Goal: Information Seeking & Learning: Learn about a topic

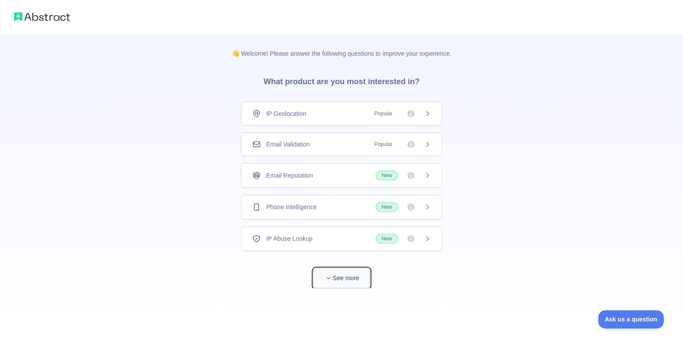
click at [348, 276] on button "See more" at bounding box center [341, 278] width 56 height 20
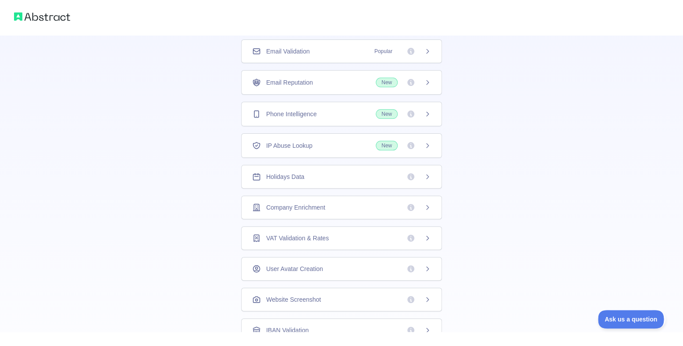
scroll to position [34, 0]
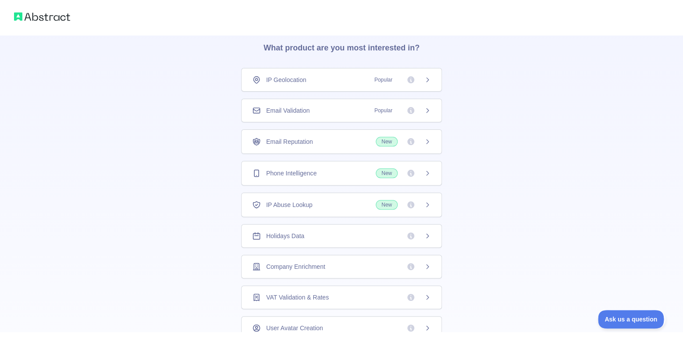
click at [331, 81] on div "IP Geolocation Popular" at bounding box center [341, 79] width 179 height 9
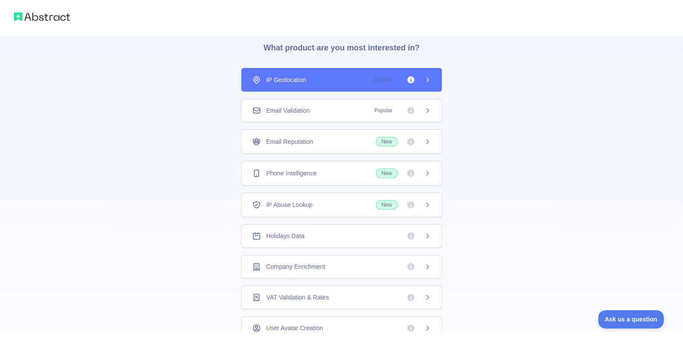
click at [367, 106] on div "Email Validation Popular" at bounding box center [341, 111] width 201 height 24
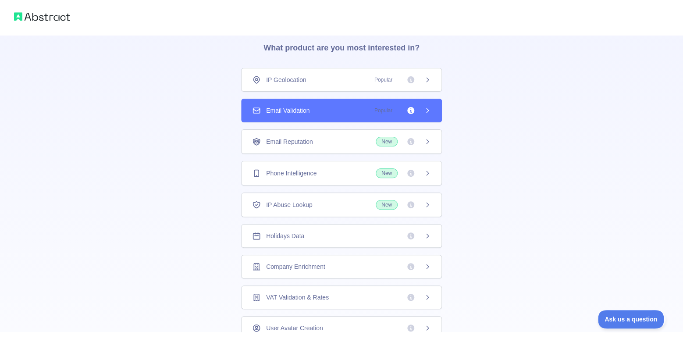
click at [358, 78] on div "IP Geolocation Popular" at bounding box center [341, 79] width 179 height 9
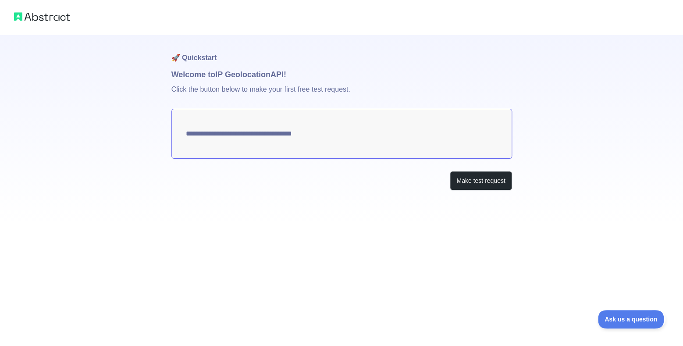
type textarea "**********"
click at [365, 133] on textarea "**********" at bounding box center [341, 134] width 341 height 50
click at [485, 172] on button "Make test request" at bounding box center [481, 181] width 62 height 20
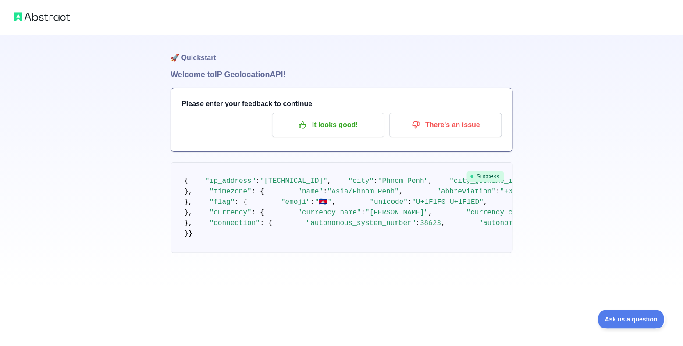
scroll to position [59, 0]
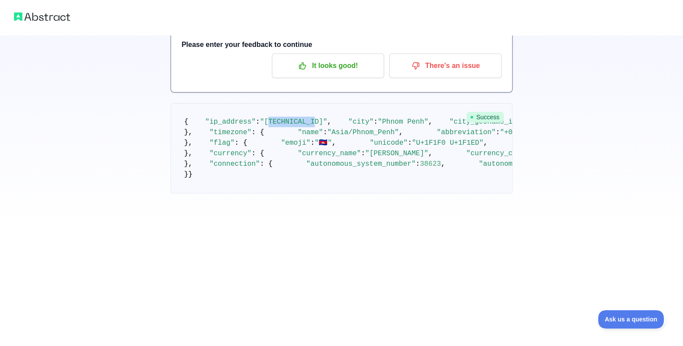
drag, startPoint x: 260, startPoint y: 136, endPoint x: 286, endPoint y: 143, distance: 27.6
click at [303, 138] on pre "{ "ip_address" : "36.37.197.38" , "city" : "Phnom Penh" , "city_geoname_id" : 1…" at bounding box center [342, 148] width 342 height 90
click at [278, 146] on pre "{ "ip_address" : "36.37.197.38" , "city" : "Phnom Penh" , "city_geoname_id" : 1…" at bounding box center [342, 148] width 342 height 90
drag, startPoint x: 298, startPoint y: 152, endPoint x: 251, endPoint y: 151, distance: 46.9
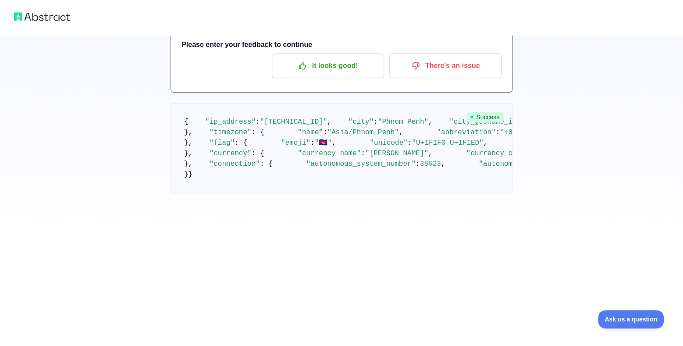
drag, startPoint x: 235, startPoint y: 158, endPoint x: 244, endPoint y: 167, distance: 12.1
click at [238, 159] on pre "{ "ip_address" : "36.37.197.38" , "city" : "Phnom Penh" , "city_geoname_id" : 1…" at bounding box center [342, 148] width 342 height 90
drag, startPoint x: 277, startPoint y: 166, endPoint x: 250, endPoint y: 168, distance: 26.4
click at [613, 126] on span ""Phnom Penh"" at bounding box center [638, 122] width 50 height 8
drag, startPoint x: 255, startPoint y: 180, endPoint x: 283, endPoint y: 181, distance: 28.1
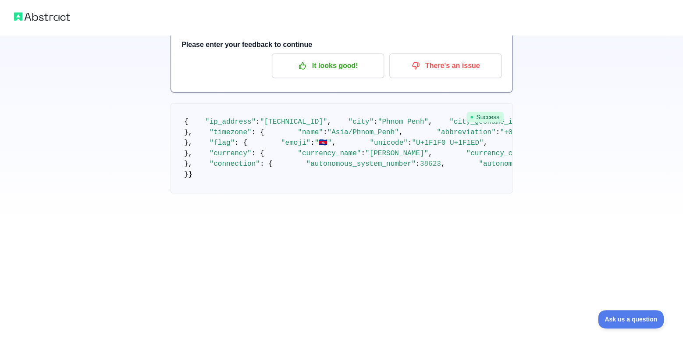
click at [284, 180] on pre "{ "ip_address" : "36.37.197.38" , "city" : "Phnom Penh" , "city_geoname_id" : 1…" at bounding box center [342, 148] width 342 height 90
drag, startPoint x: 313, startPoint y: 190, endPoint x: 246, endPoint y: 190, distance: 67.1
click at [243, 190] on pre "{ "ip_address" : "36.37.197.38" , "city" : "Phnom Penh" , "city_geoname_id" : 1…" at bounding box center [342, 148] width 342 height 90
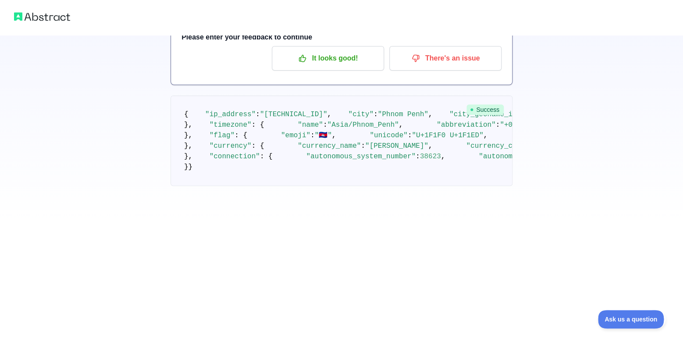
drag, startPoint x: 236, startPoint y: 131, endPoint x: 294, endPoint y: 150, distance: 61.6
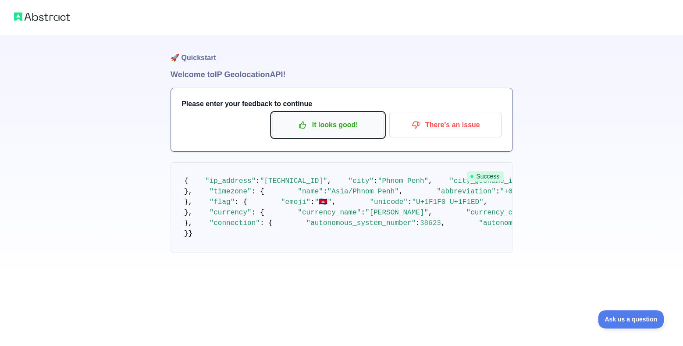
click at [356, 131] on p "It looks good!" at bounding box center [327, 124] width 99 height 15
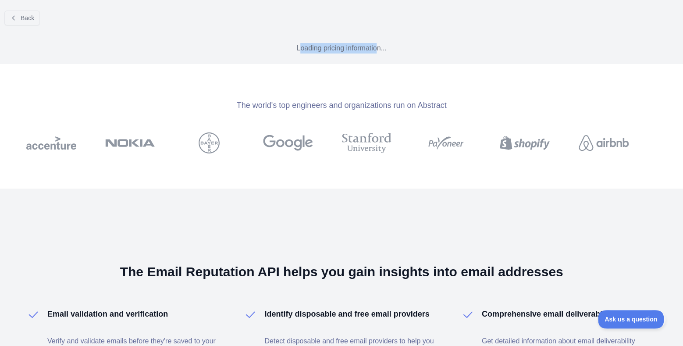
drag, startPoint x: 299, startPoint y: 52, endPoint x: 379, endPoint y: 48, distance: 80.3
click at [379, 48] on p "Loading pricing information..." at bounding box center [341, 48] width 669 height 11
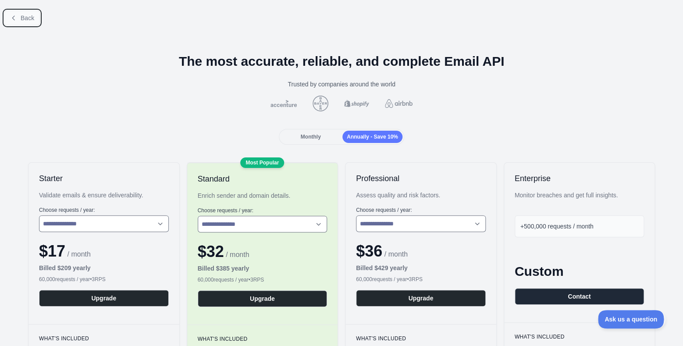
click at [17, 20] on icon at bounding box center [13, 17] width 7 height 7
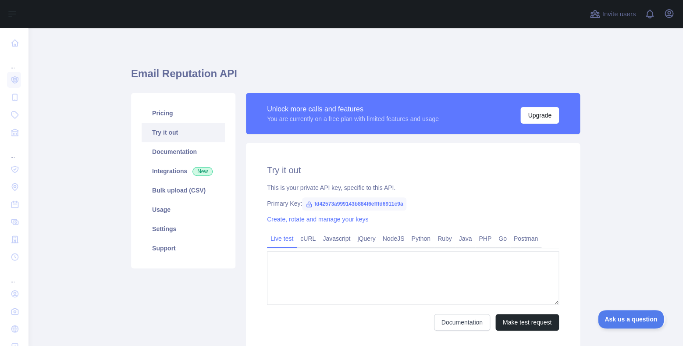
type textarea "**********"
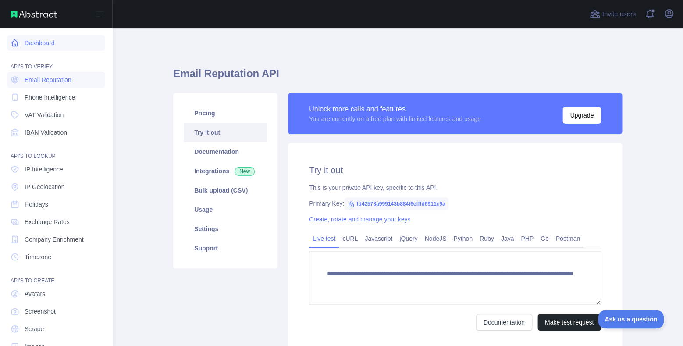
click at [44, 46] on link "Dashboard" at bounding box center [56, 43] width 98 height 16
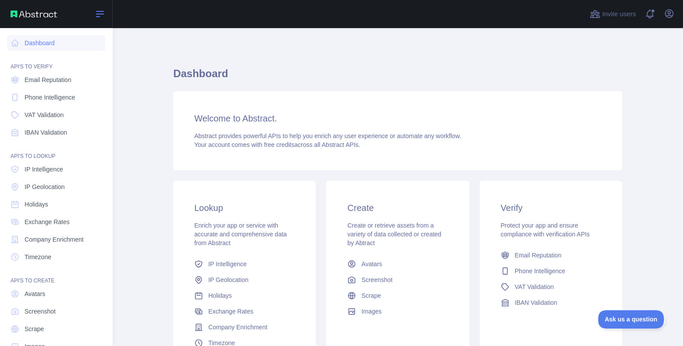
click at [95, 9] on button "Open sidebar" at bounding box center [100, 14] width 25 height 11
click at [102, 15] on icon at bounding box center [100, 14] width 11 height 11
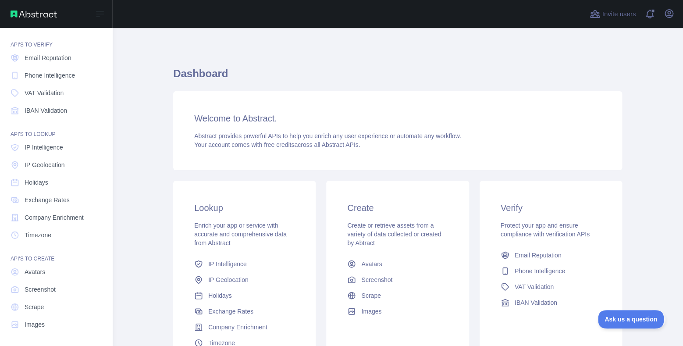
click at [39, 8] on div "Open sidebar" at bounding box center [56, 14] width 112 height 28
click at [39, 10] on div "Open sidebar" at bounding box center [56, 14] width 112 height 28
click at [39, 11] on img at bounding box center [34, 14] width 46 height 7
drag, startPoint x: 41, startPoint y: 15, endPoint x: 90, endPoint y: 14, distance: 48.7
click at [42, 15] on img at bounding box center [34, 14] width 46 height 7
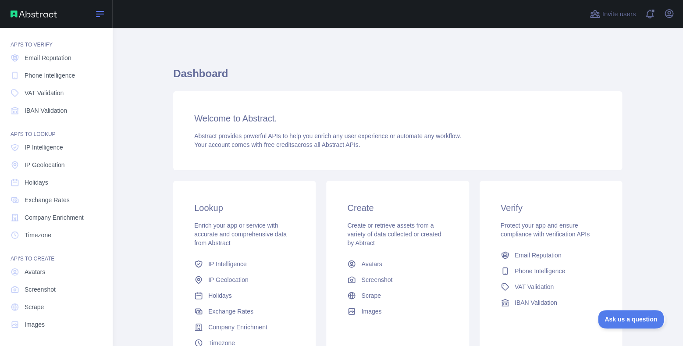
click at [100, 14] on icon at bounding box center [99, 13] width 7 height 5
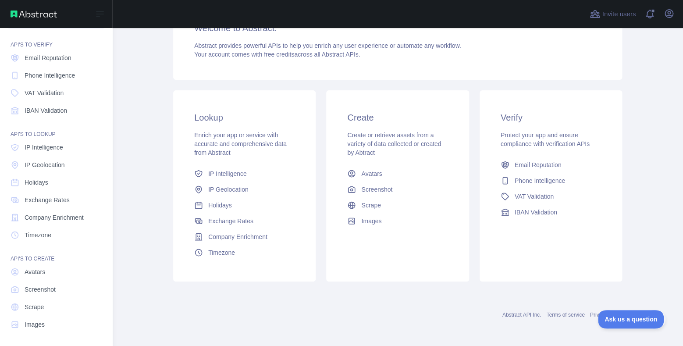
scroll to position [0, 0]
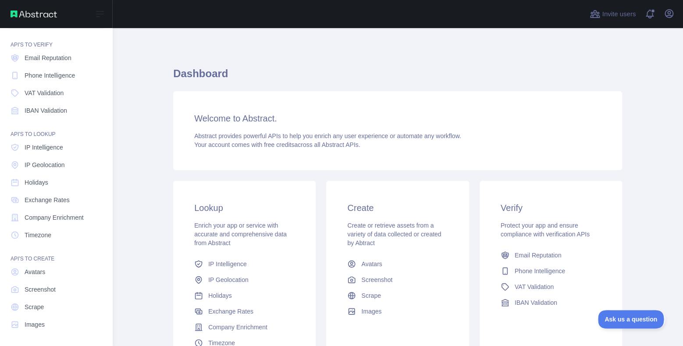
drag, startPoint x: 10, startPoint y: 2, endPoint x: 17, endPoint y: 10, distance: 10.6
click at [10, 3] on div "Open sidebar" at bounding box center [56, 14] width 112 height 28
click at [18, 11] on img at bounding box center [34, 14] width 46 height 7
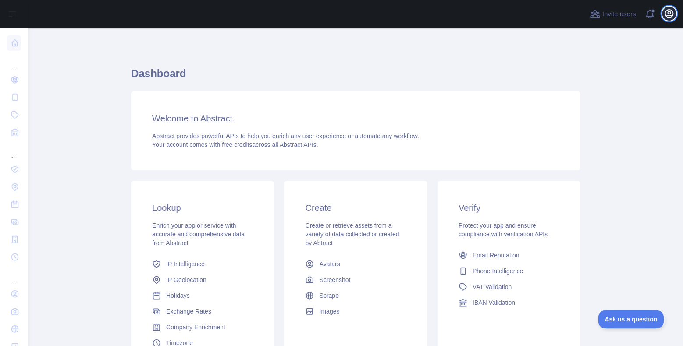
click at [667, 11] on icon "button" at bounding box center [669, 13] width 11 height 11
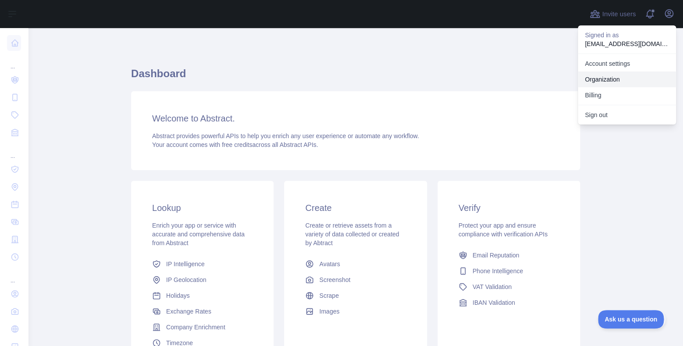
click at [620, 80] on link "Organization" at bounding box center [627, 79] width 98 height 16
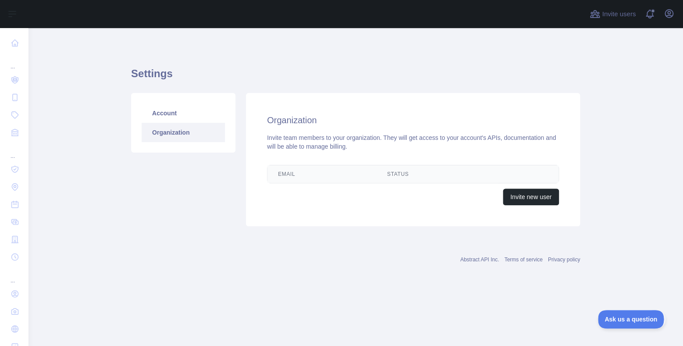
click at [192, 135] on link "Organization" at bounding box center [183, 132] width 83 height 19
click at [187, 115] on link "Account" at bounding box center [183, 112] width 83 height 19
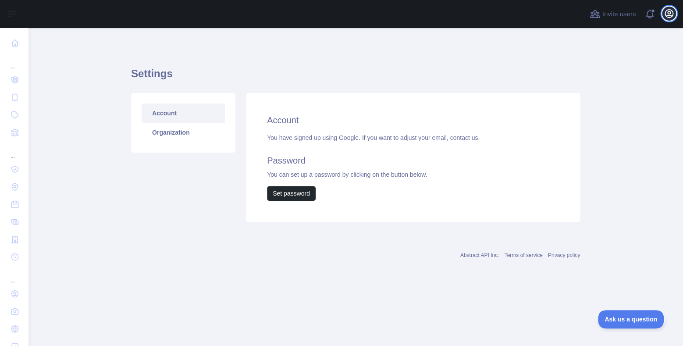
click at [670, 11] on icon "button" at bounding box center [669, 13] width 11 height 11
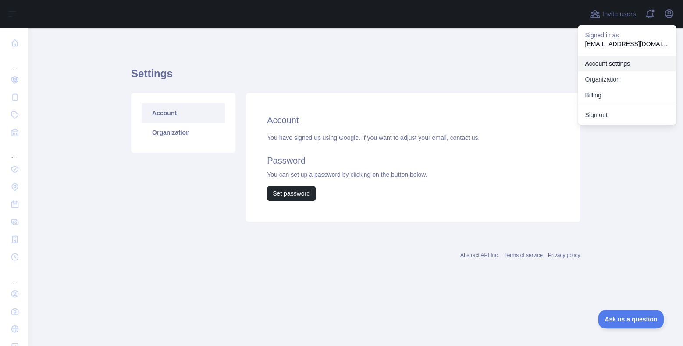
click at [626, 61] on link "Account settings" at bounding box center [627, 64] width 98 height 16
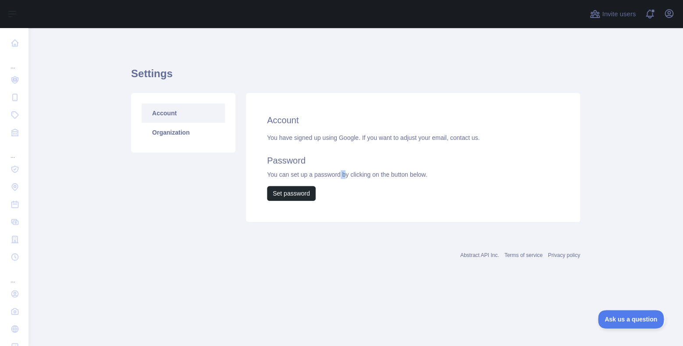
drag, startPoint x: 337, startPoint y: 174, endPoint x: 349, endPoint y: 175, distance: 12.3
click at [351, 174] on div "You have signed up using Google. If you want to adjust your email, contact us. …" at bounding box center [413, 167] width 292 height 68
drag, startPoint x: 349, startPoint y: 175, endPoint x: 328, endPoint y: 181, distance: 22.3
click at [348, 176] on div "You have signed up using Google. If you want to adjust your email, contact us. …" at bounding box center [413, 167] width 292 height 68
drag, startPoint x: 328, startPoint y: 181, endPoint x: 278, endPoint y: 181, distance: 49.1
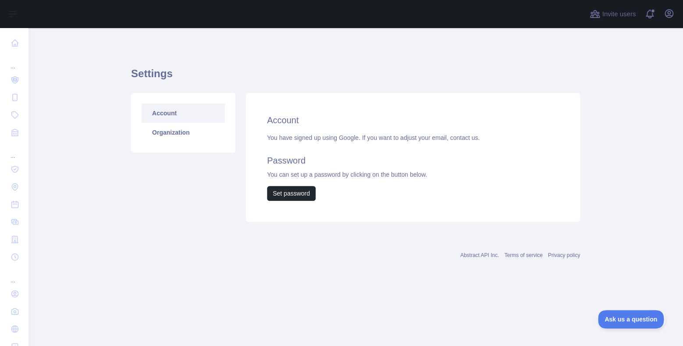
click at [324, 182] on div "You have signed up using Google. If you want to adjust your email, contact us. …" at bounding box center [413, 167] width 292 height 68
click at [350, 179] on div "You have signed up using Google. If you want to adjust your email, contact us. …" at bounding box center [413, 167] width 292 height 68
click at [192, 133] on link "Organization" at bounding box center [183, 132] width 83 height 19
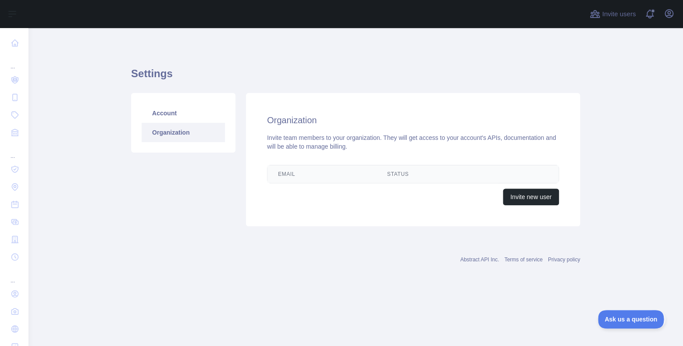
drag, startPoint x: 366, startPoint y: 172, endPoint x: 471, endPoint y: 172, distance: 105.2
click at [367, 172] on th "Email" at bounding box center [321, 174] width 109 height 18
drag, startPoint x: 282, startPoint y: 134, endPoint x: 359, endPoint y: 137, distance: 76.8
click at [358, 138] on div "Organization Invite team members to your organization. They will get access to …" at bounding box center [413, 159] width 334 height 133
drag, startPoint x: 378, startPoint y: 150, endPoint x: 615, endPoint y: 70, distance: 250.0
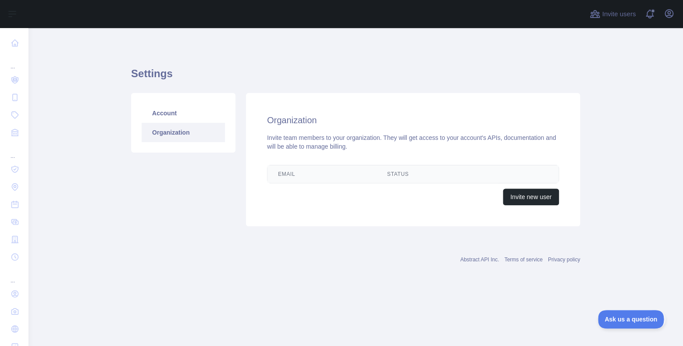
click at [387, 149] on div "Invite team members to your organization. They will get access to your account'…" at bounding box center [413, 142] width 292 height 18
drag, startPoint x: 673, startPoint y: 15, endPoint x: 673, endPoint y: 21, distance: 5.7
click at [673, 16] on icon "button" at bounding box center [669, 13] width 11 height 11
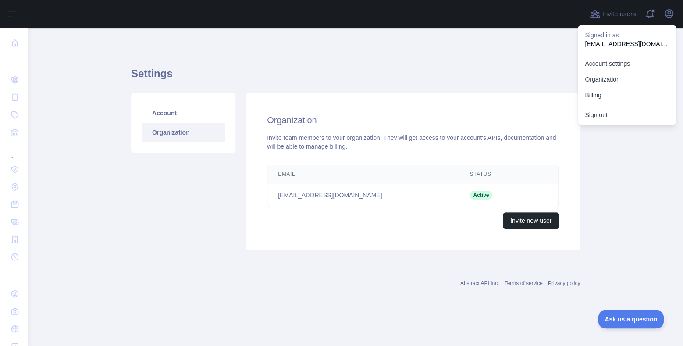
click at [619, 41] on p "[EMAIL_ADDRESS][DOMAIN_NAME]" at bounding box center [627, 43] width 84 height 9
click at [490, 190] on td "Active" at bounding box center [492, 195] width 67 height 24
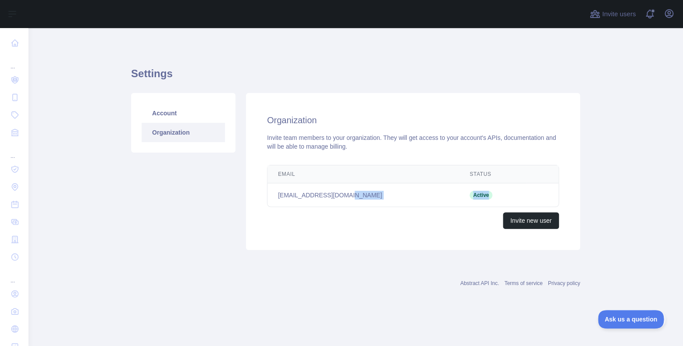
drag, startPoint x: 467, startPoint y: 196, endPoint x: 412, endPoint y: 197, distance: 54.8
click at [412, 197] on tr "[EMAIL_ADDRESS][DOMAIN_NAME] Active" at bounding box center [412, 195] width 291 height 24
click at [459, 201] on td "Active" at bounding box center [492, 195] width 67 height 24
click at [323, 195] on td "[EMAIL_ADDRESS][DOMAIN_NAME]" at bounding box center [363, 195] width 192 height 24
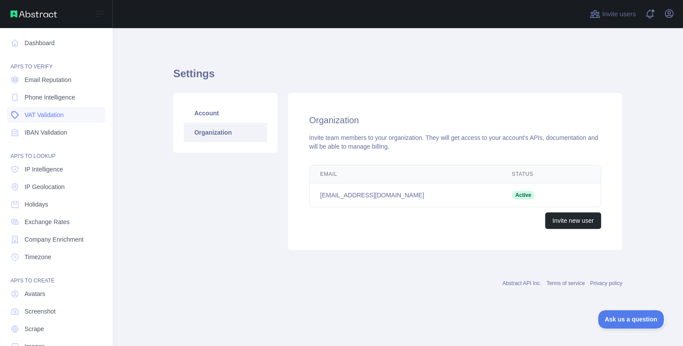
click at [75, 117] on link "VAT Validation" at bounding box center [56, 115] width 98 height 16
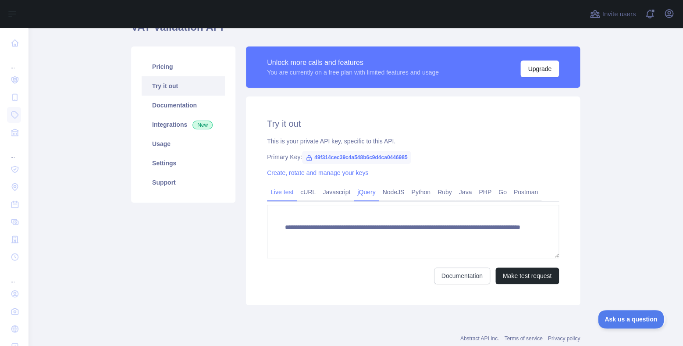
scroll to position [57, 0]
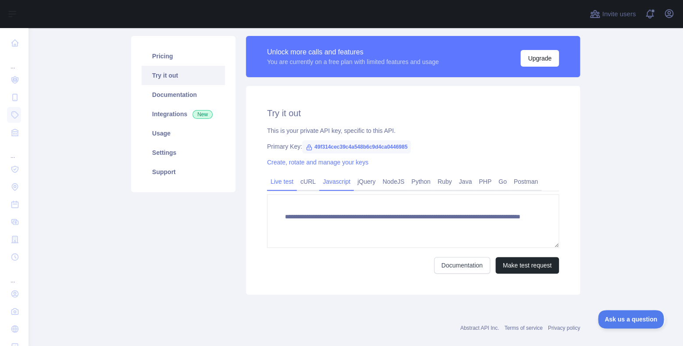
click at [345, 181] on link "Javascript" at bounding box center [336, 181] width 35 height 14
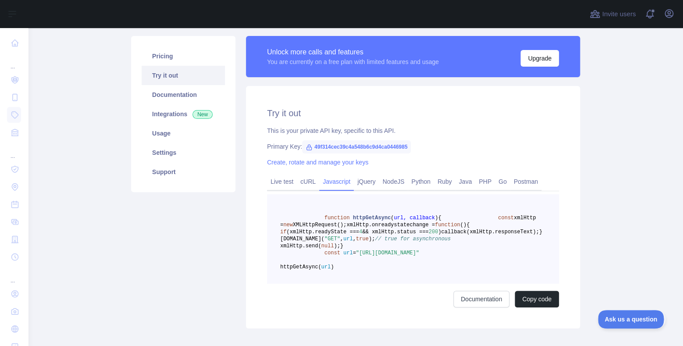
click at [316, 146] on span "49f314cec39c4a548b6c9d4ca0446985" at bounding box center [356, 146] width 109 height 13
drag, startPoint x: 315, startPoint y: 146, endPoint x: 406, endPoint y: 145, distance: 90.3
click at [406, 145] on span "49f314cec39c4a548b6c9d4ca0446985" at bounding box center [356, 146] width 109 height 13
copy span "9f314cec39c4a548b6c9d4ca0446985"
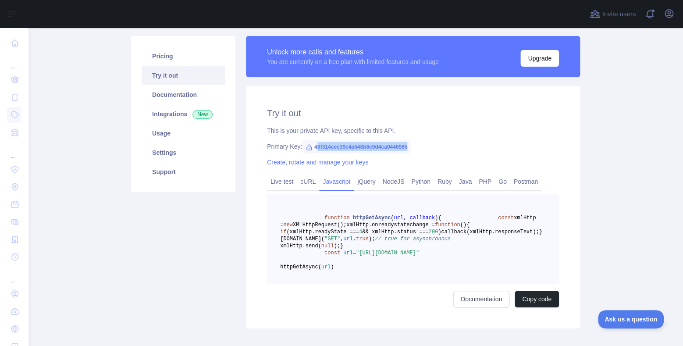
click at [335, 147] on span "49f314cec39c4a548b6c9d4ca0446985" at bounding box center [356, 146] width 109 height 13
copy span "49f314cec39c4a548b6c9d4ca0446985"
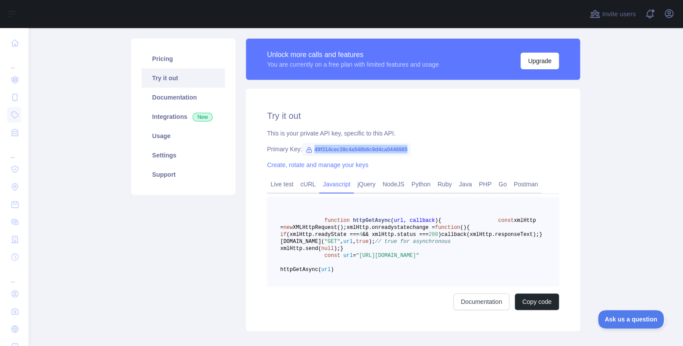
scroll to position [146, 0]
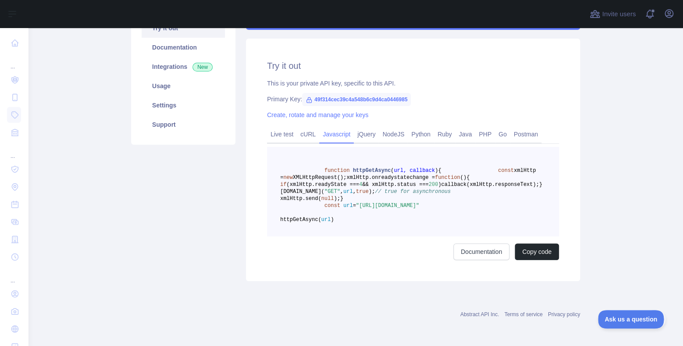
click at [361, 203] on span ""[URL][DOMAIN_NAME]"" at bounding box center [387, 206] width 63 height 6
click at [392, 215] on pre "function httpGetAsync ( url, callback ) { const xmlHttp = new XMLHttpRequest();…" at bounding box center [413, 191] width 292 height 89
drag, startPoint x: 441, startPoint y: 207, endPoint x: 446, endPoint y: 205, distance: 5.5
click at [419, 206] on span ""[URL][DOMAIN_NAME]"" at bounding box center [387, 206] width 63 height 6
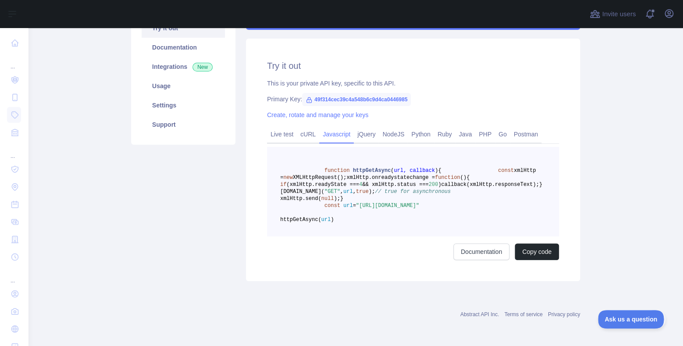
drag, startPoint x: 446, startPoint y: 205, endPoint x: 508, endPoint y: 203, distance: 61.9
click at [419, 205] on span ""[URL][DOMAIN_NAME]"" at bounding box center [387, 206] width 63 height 6
drag, startPoint x: 509, startPoint y: 203, endPoint x: 424, endPoint y: 205, distance: 85.1
click at [424, 205] on pre "function httpGetAsync ( url, callback ) { const xmlHttp = new XMLHttpRequest();…" at bounding box center [413, 191] width 292 height 89
click at [419, 207] on span ""[URL][DOMAIN_NAME]"" at bounding box center [387, 206] width 63 height 6
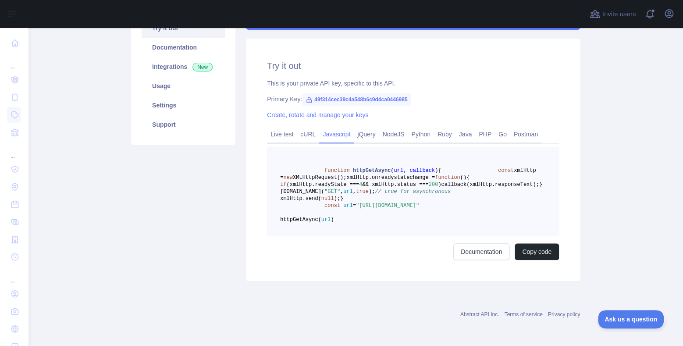
click at [419, 206] on span ""[URL][DOMAIN_NAME]"" at bounding box center [387, 206] width 63 height 6
click at [419, 208] on span ""[URL][DOMAIN_NAME]"" at bounding box center [387, 206] width 63 height 6
click at [419, 203] on span ""[URL][DOMAIN_NAME]"" at bounding box center [387, 206] width 63 height 6
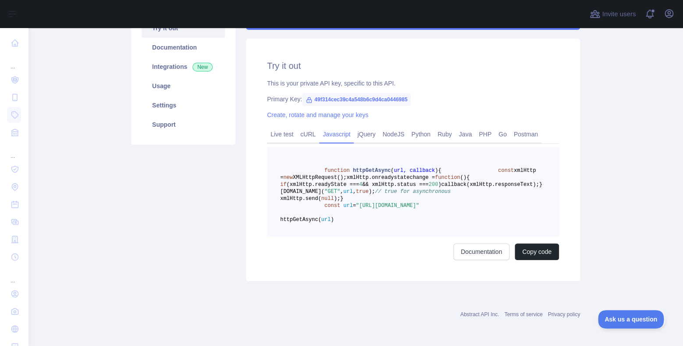
click at [419, 203] on span ""[URL][DOMAIN_NAME]"" at bounding box center [387, 206] width 63 height 6
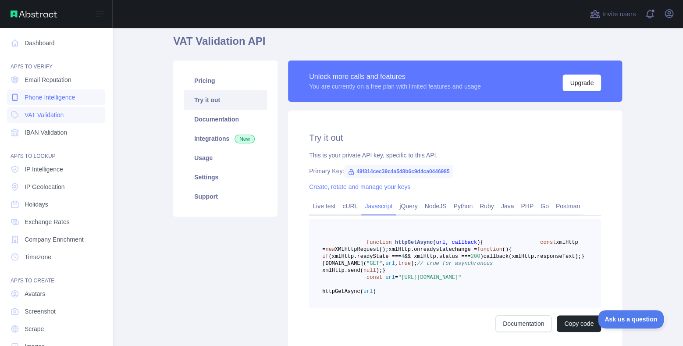
click at [38, 101] on span "Phone Intelligence" at bounding box center [50, 97] width 50 height 9
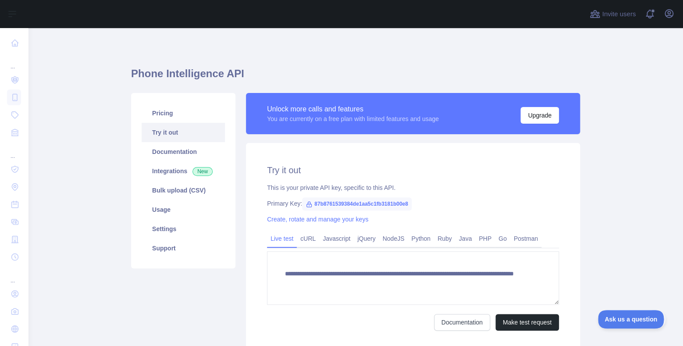
click at [372, 201] on span "87b8761539384de1aa5c1fb3181b00e8" at bounding box center [357, 203] width 110 height 13
copy span "87b8761539384de1aa5c1fb3181b00e8"
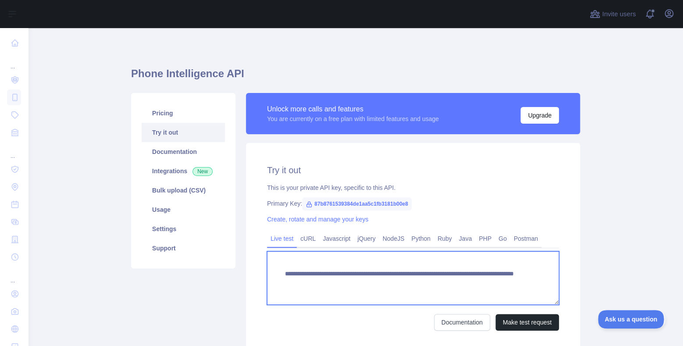
drag, startPoint x: 442, startPoint y: 282, endPoint x: 473, endPoint y: 280, distance: 30.8
click at [473, 280] on textarea "**********" at bounding box center [413, 277] width 292 height 53
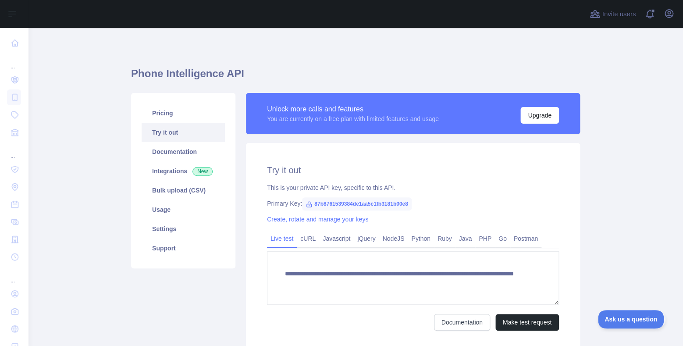
click at [359, 201] on span "87b8761539384de1aa5c1fb3181b00e8" at bounding box center [357, 203] width 110 height 13
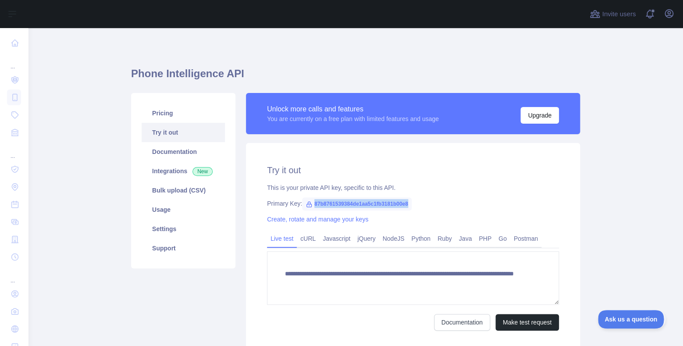
click at [359, 201] on span "87b8761539384de1aa5c1fb3181b00e8" at bounding box center [357, 203] width 110 height 13
copy span "87b8761539384de1aa5c1fb3181b00e8"
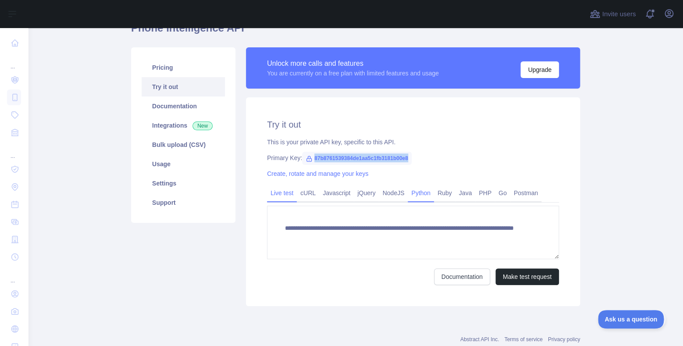
scroll to position [68, 0]
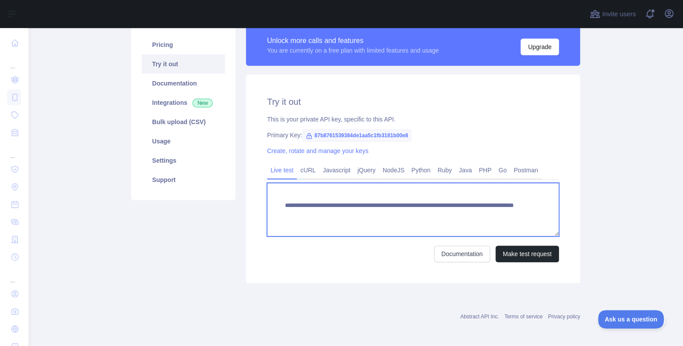
drag, startPoint x: 307, startPoint y: 207, endPoint x: 337, endPoint y: 207, distance: 29.4
click at [337, 207] on textarea "**********" at bounding box center [413, 209] width 292 height 53
click at [374, 203] on textarea "**********" at bounding box center [413, 209] width 292 height 53
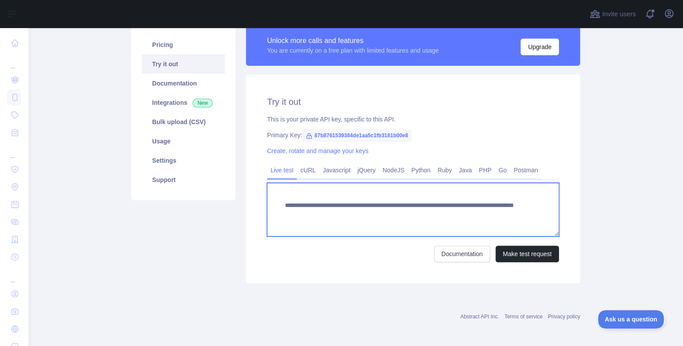
click at [374, 203] on textarea "**********" at bounding box center [413, 209] width 292 height 53
click at [397, 202] on textarea "**********" at bounding box center [413, 209] width 292 height 53
drag, startPoint x: 397, startPoint y: 202, endPoint x: 427, endPoint y: 203, distance: 30.3
click at [397, 202] on textarea "**********" at bounding box center [413, 209] width 292 height 53
drag, startPoint x: 420, startPoint y: 203, endPoint x: 355, endPoint y: 202, distance: 65.3
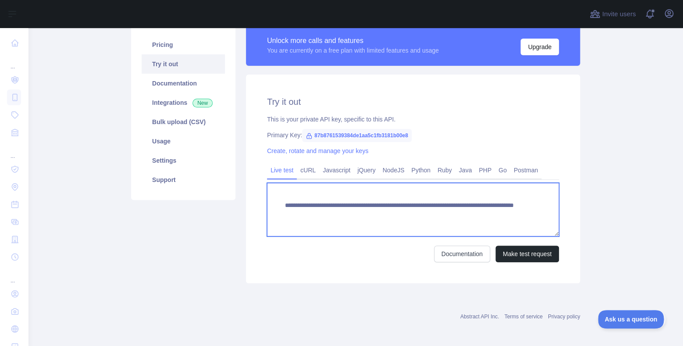
click at [355, 202] on textarea "**********" at bounding box center [413, 209] width 292 height 53
drag, startPoint x: 304, startPoint y: 208, endPoint x: 416, endPoint y: 210, distance: 112.3
click at [416, 210] on textarea "**********" at bounding box center [413, 209] width 292 height 53
click at [458, 216] on textarea "**********" at bounding box center [413, 209] width 292 height 53
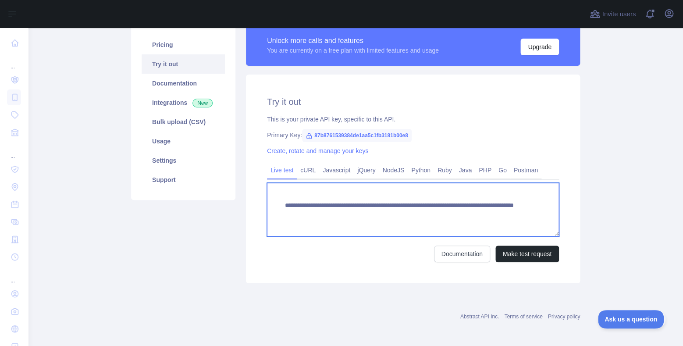
drag, startPoint x: 488, startPoint y: 216, endPoint x: 409, endPoint y: 209, distance: 79.2
click at [409, 209] on textarea "**********" at bounding box center [413, 209] width 292 height 53
click at [444, 209] on textarea "**********" at bounding box center [413, 209] width 292 height 53
drag, startPoint x: 467, startPoint y: 214, endPoint x: 461, endPoint y: 214, distance: 6.1
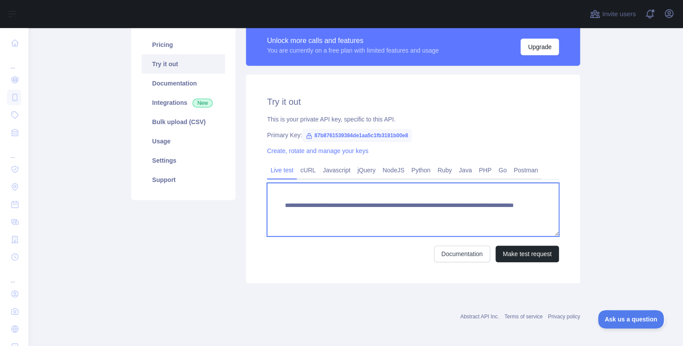
click at [461, 214] on textarea "**********" at bounding box center [413, 209] width 292 height 53
click at [466, 213] on textarea "**********" at bounding box center [413, 209] width 292 height 53
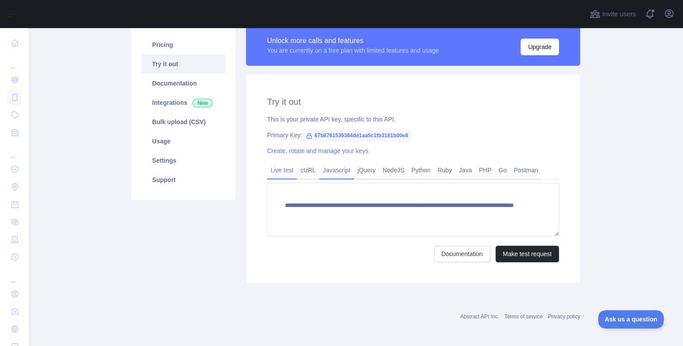
click at [335, 171] on link "Javascript" at bounding box center [336, 170] width 35 height 14
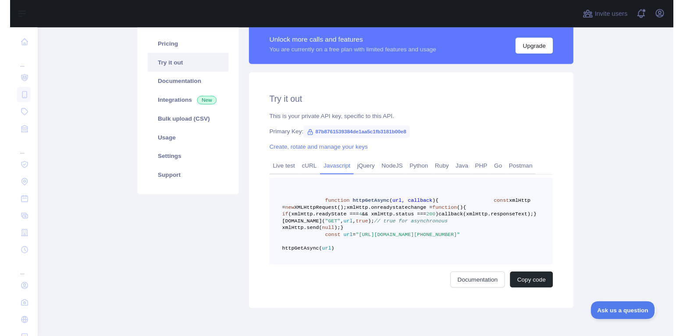
scroll to position [146, 0]
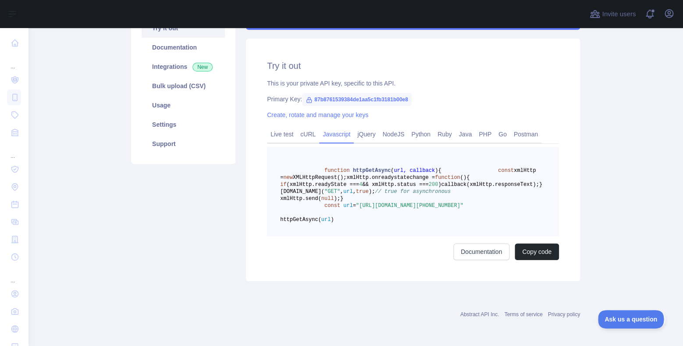
drag, startPoint x: 365, startPoint y: 216, endPoint x: 324, endPoint y: 216, distance: 41.2
click at [324, 216] on pre "function httpGetAsync ( url, callback ) { const xmlHttp = new XMLHttpRequest();…" at bounding box center [413, 191] width 292 height 89
click at [321, 217] on span "httpGetAsync(" at bounding box center [300, 220] width 41 height 6
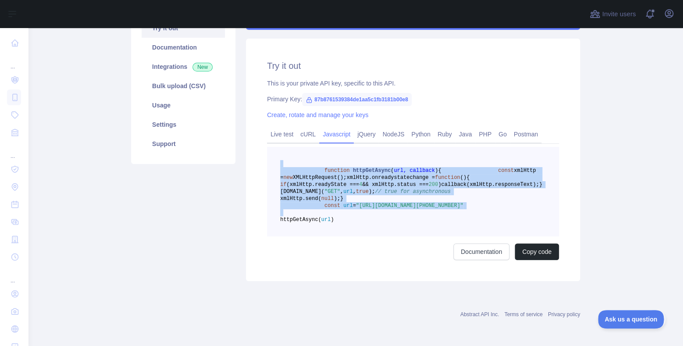
drag, startPoint x: 328, startPoint y: 217, endPoint x: 340, endPoint y: 203, distance: 19.0
click at [321, 217] on span "httpGetAsync(" at bounding box center [300, 220] width 41 height 6
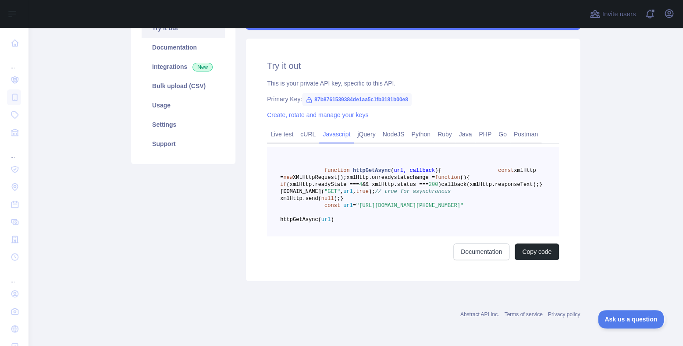
click at [365, 203] on pre "function httpGetAsync ( url, callback ) { const xmlHttp = new XMLHttpRequest();…" at bounding box center [413, 191] width 292 height 89
drag, startPoint x: 363, startPoint y: 196, endPoint x: 459, endPoint y: 209, distance: 97.2
click at [459, 209] on pre "function httpGetAsync ( url, callback ) { const xmlHttp = new XMLHttpRequest();…" at bounding box center [413, 191] width 292 height 89
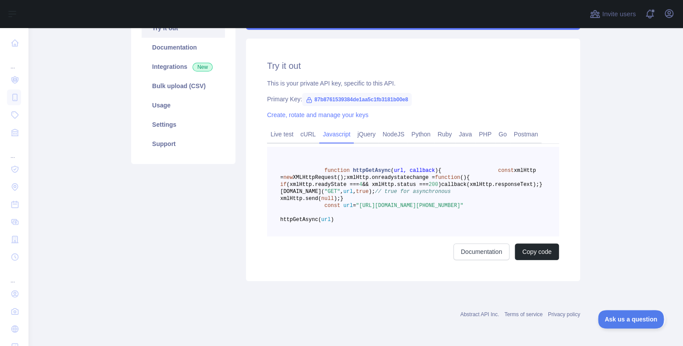
drag, startPoint x: 460, startPoint y: 209, endPoint x: 429, endPoint y: 204, distance: 31.0
click at [416, 206] on pre "function httpGetAsync ( url, callback ) { const xmlHttp = new XMLHttpRequest();…" at bounding box center [413, 191] width 292 height 89
click at [429, 204] on span ""[URL][DOMAIN_NAME][PHONE_NUMBER]"" at bounding box center [409, 206] width 107 height 6
click at [435, 203] on span ""[URL][DOMAIN_NAME][PHONE_NUMBER]"" at bounding box center [409, 206] width 107 height 6
